Goal: Task Accomplishment & Management: Use online tool/utility

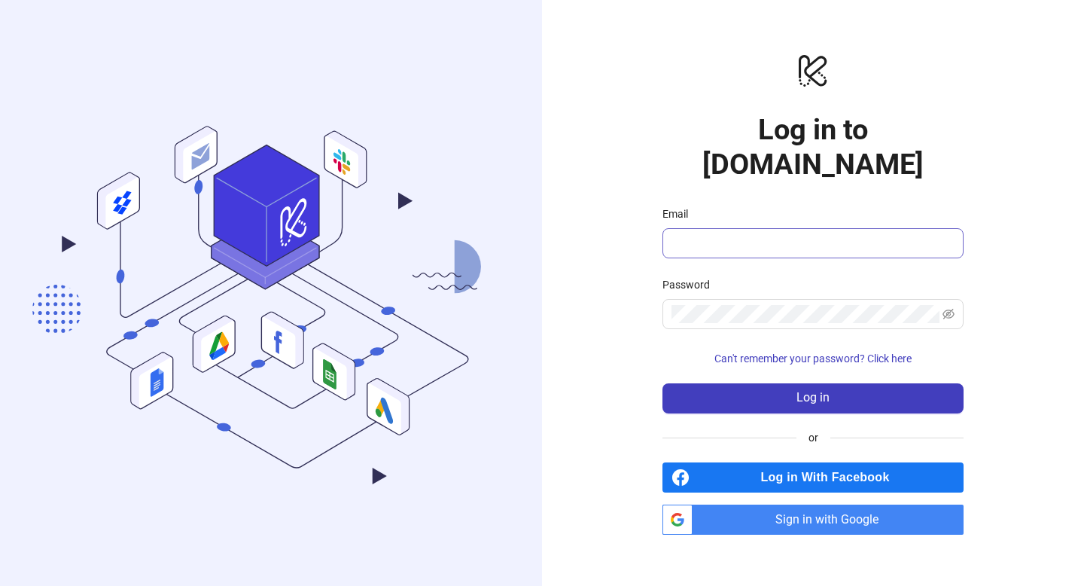
click at [792, 235] on span at bounding box center [813, 243] width 301 height 30
click at [786, 234] on input "Email" at bounding box center [812, 243] width 280 height 18
type input "**********"
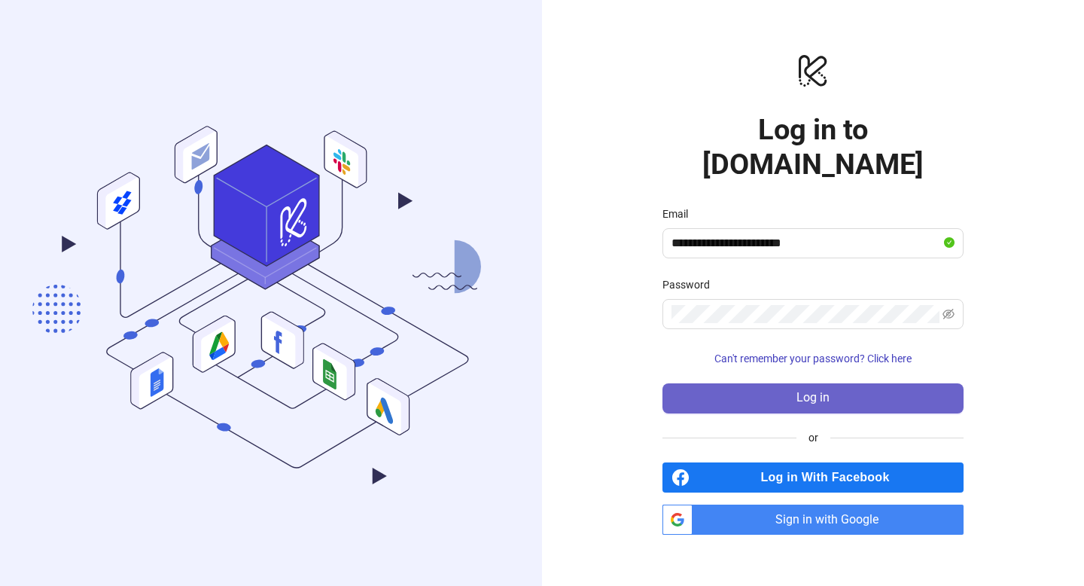
click at [796, 383] on button "Log in" at bounding box center [813, 398] width 301 height 30
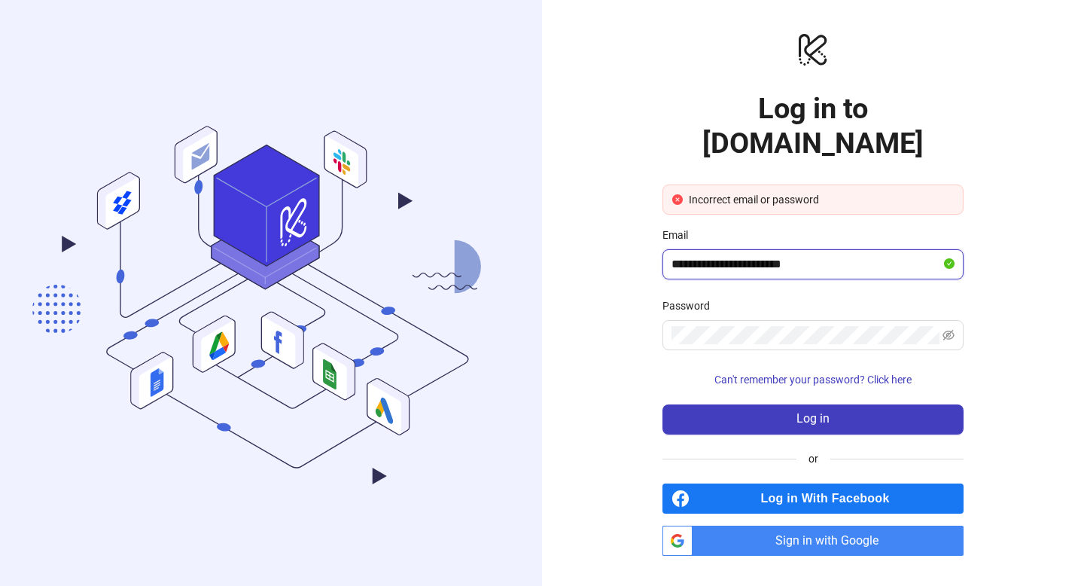
click at [826, 255] on input "**********" at bounding box center [807, 264] width 270 height 18
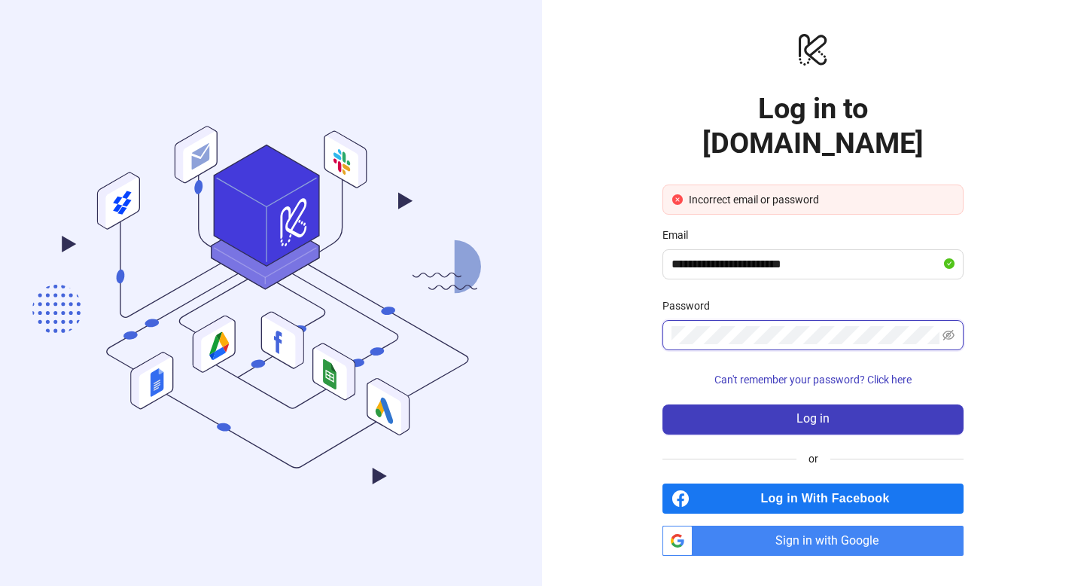
click at [591, 309] on div "**********" at bounding box center [813, 293] width 542 height 586
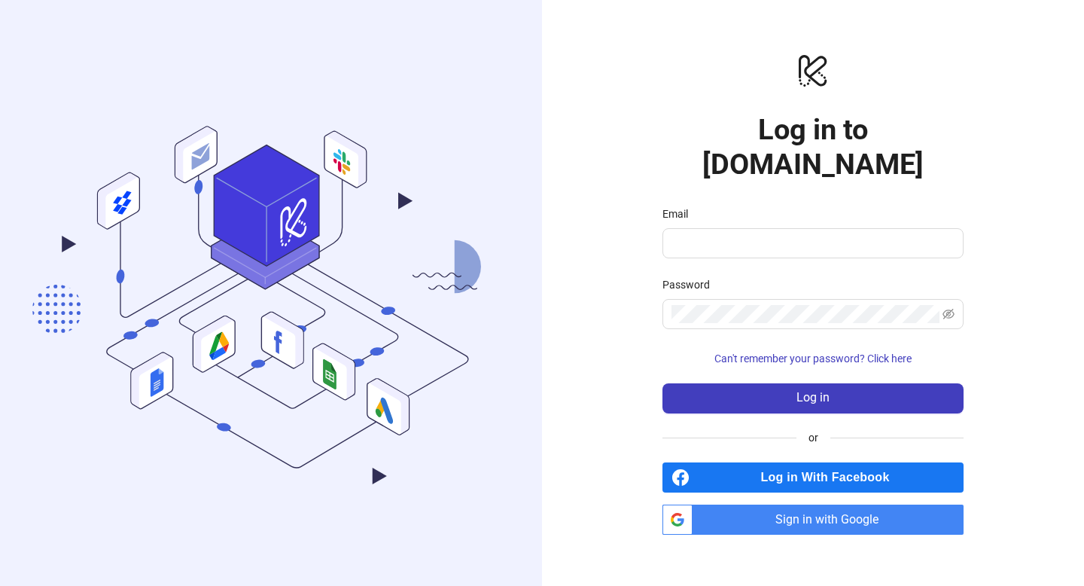
click at [849, 507] on span "Sign in with Google" at bounding box center [831, 519] width 265 height 30
click at [876, 507] on span "Sign in with Google" at bounding box center [831, 519] width 265 height 30
click at [837, 512] on span "Sign in with Google" at bounding box center [831, 519] width 265 height 30
click at [830, 504] on span "Sign in with Google" at bounding box center [831, 519] width 265 height 30
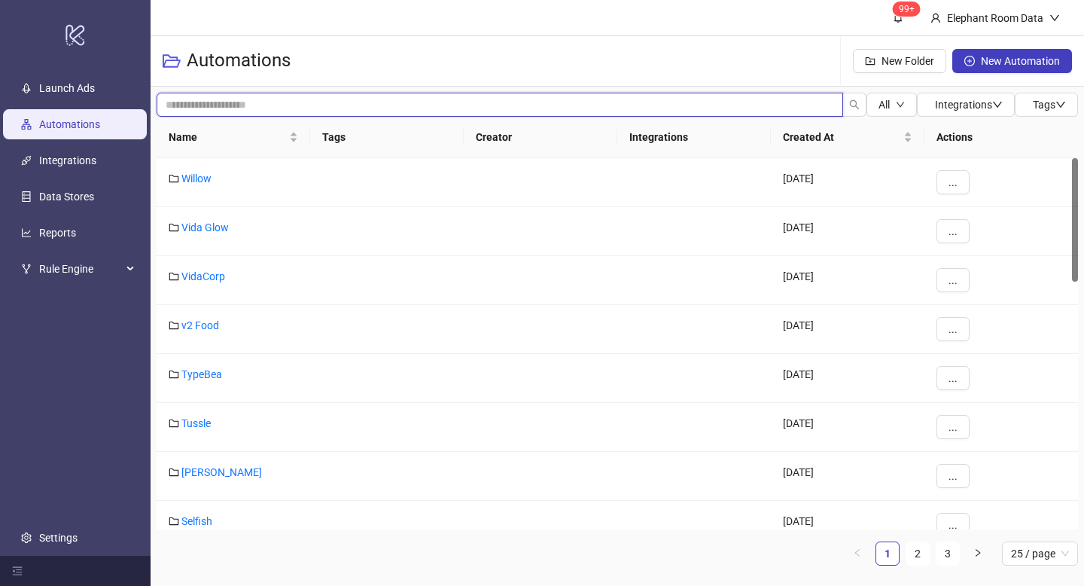
click at [307, 106] on input "search" at bounding box center [500, 105] width 687 height 24
type input "***"
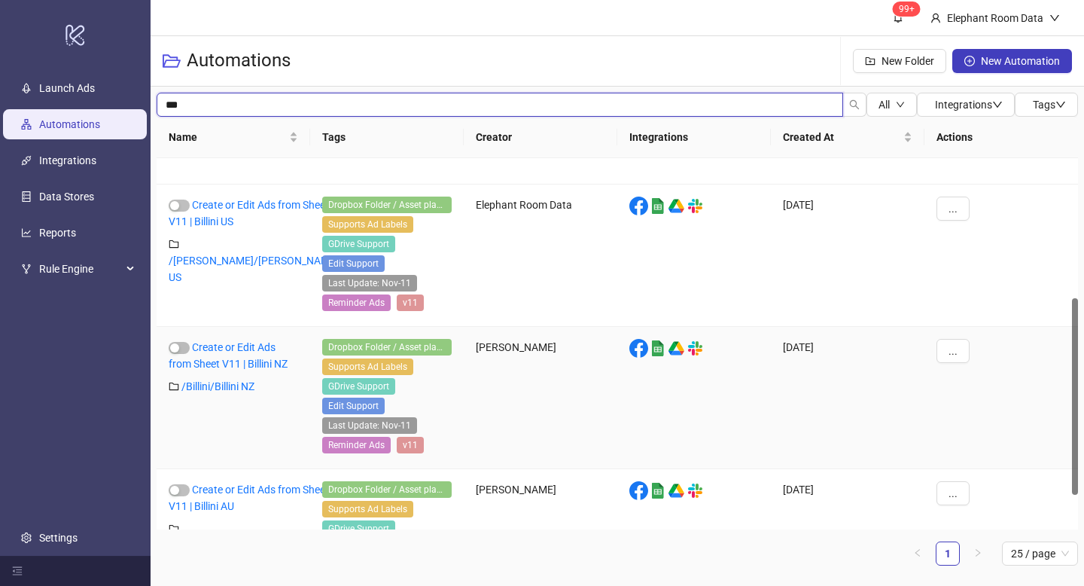
scroll to position [329, 0]
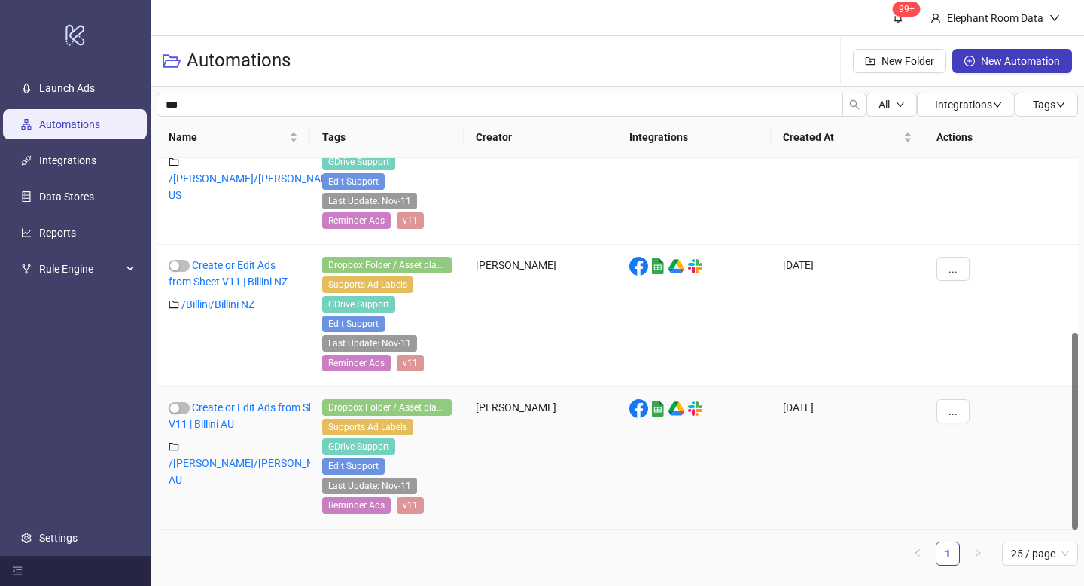
click at [251, 414] on div "Create or Edit Ads from Sheet V11 | Billini AU" at bounding box center [254, 415] width 170 height 33
click at [231, 408] on link "Create or Edit Ads from Sheet V11 | Billini AU" at bounding box center [249, 415] width 160 height 29
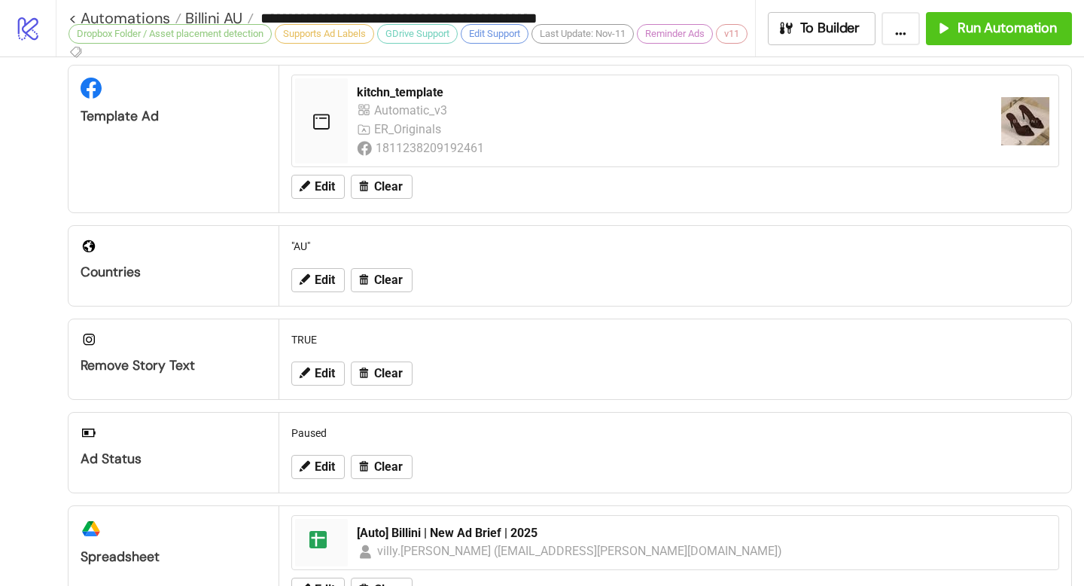
scroll to position [536, 0]
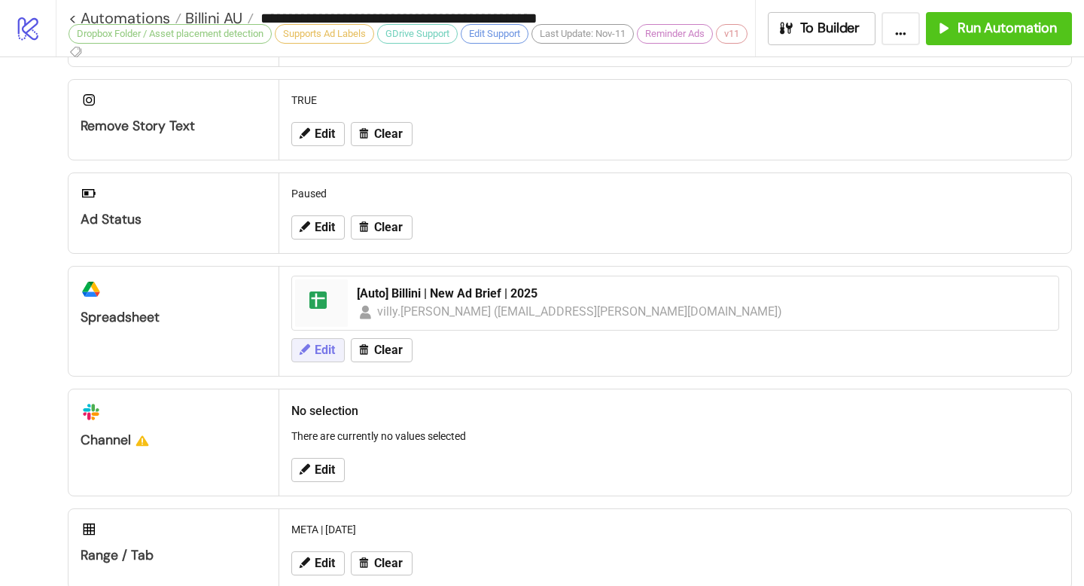
click at [306, 356] on icon at bounding box center [304, 350] width 14 height 14
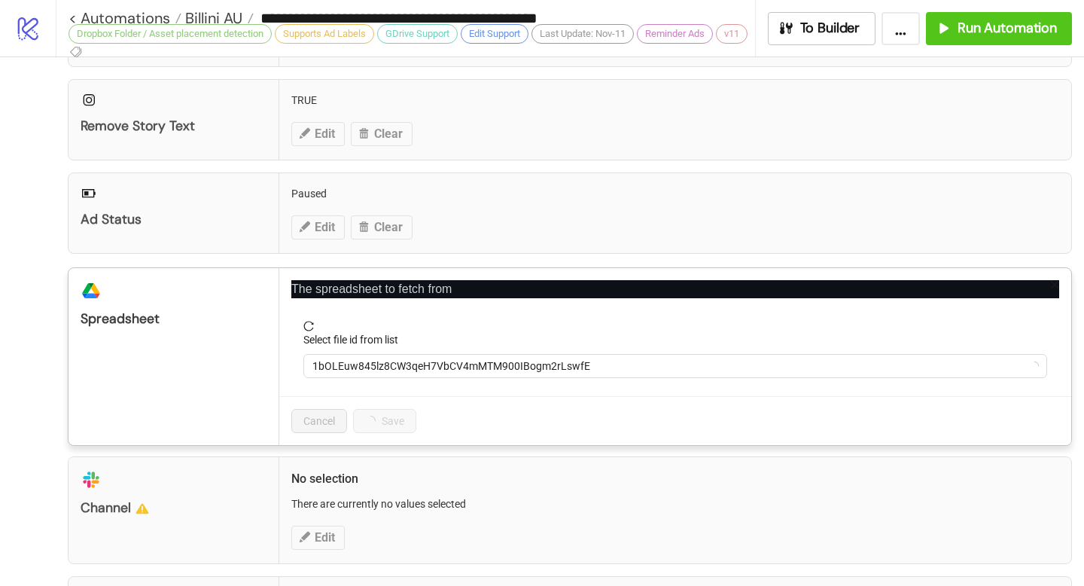
click at [1051, 289] on icon "close" at bounding box center [1055, 285] width 8 height 8
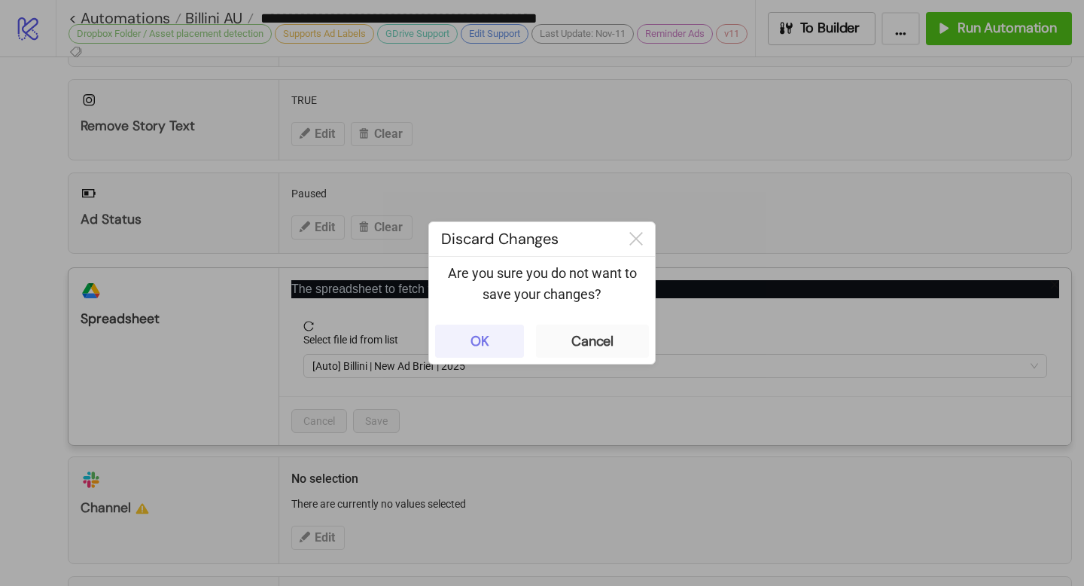
click at [501, 347] on button "OK" at bounding box center [479, 341] width 89 height 33
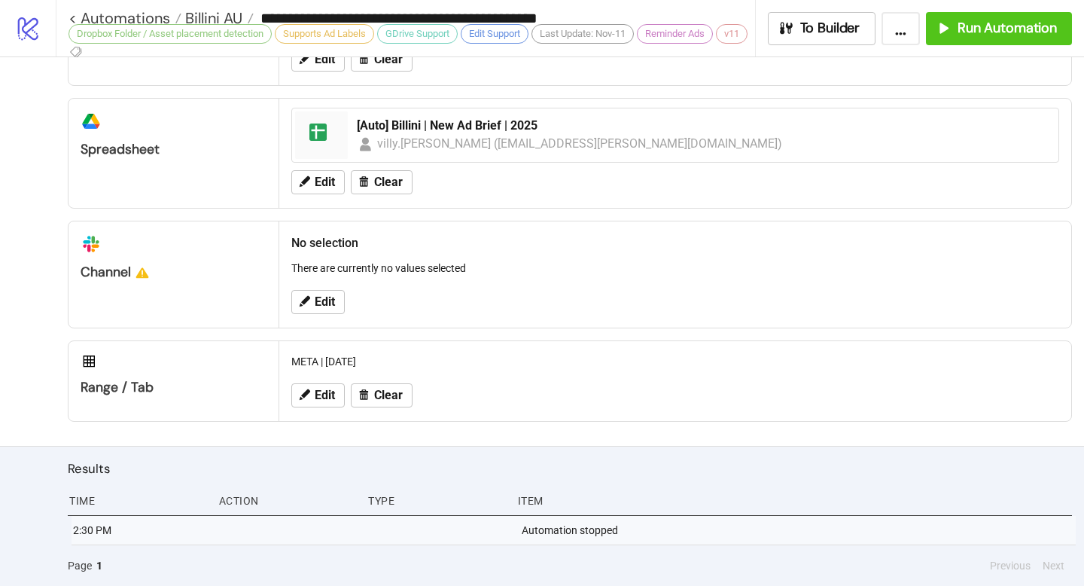
scroll to position [725, 0]
click at [983, 35] on span "Run Automation" at bounding box center [1007, 28] width 99 height 17
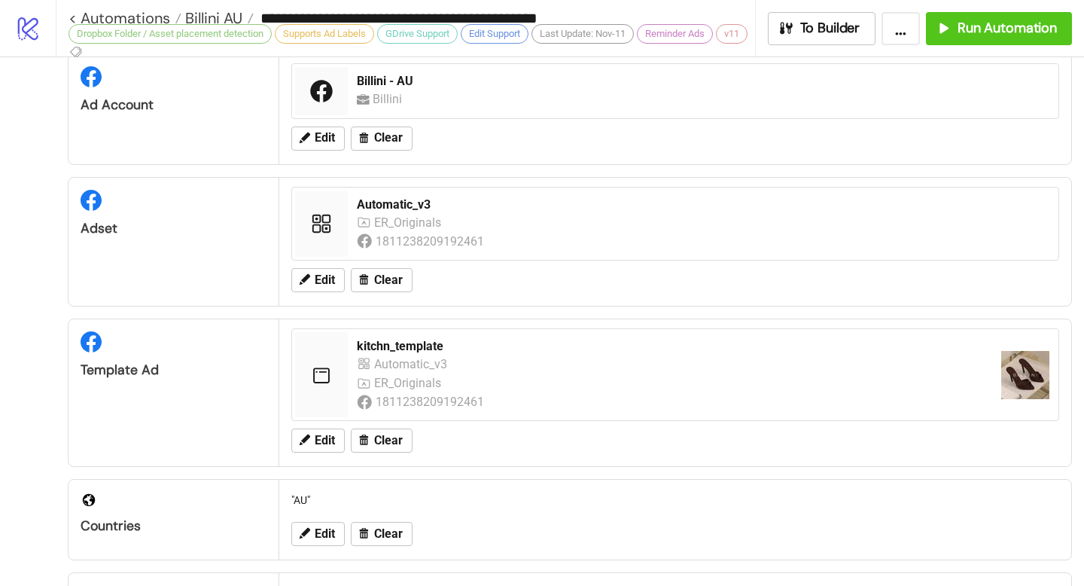
scroll to position [0, 0]
